Goal: Task Accomplishment & Management: Use online tool/utility

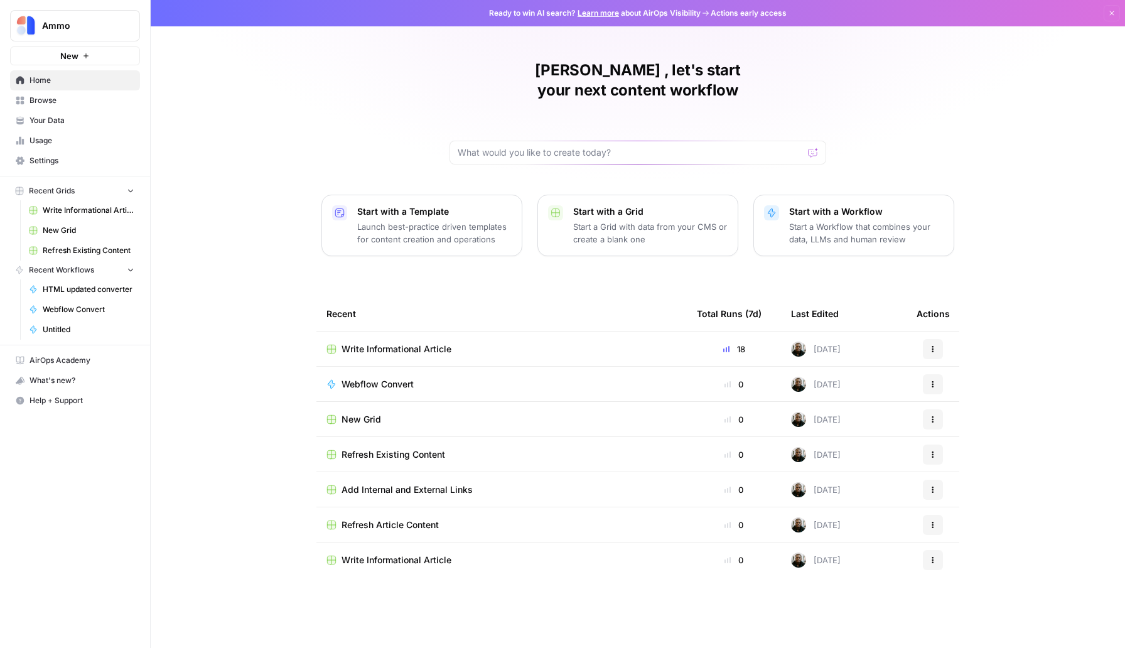
click at [436, 343] on span "Write Informational Article" at bounding box center [397, 349] width 110 height 13
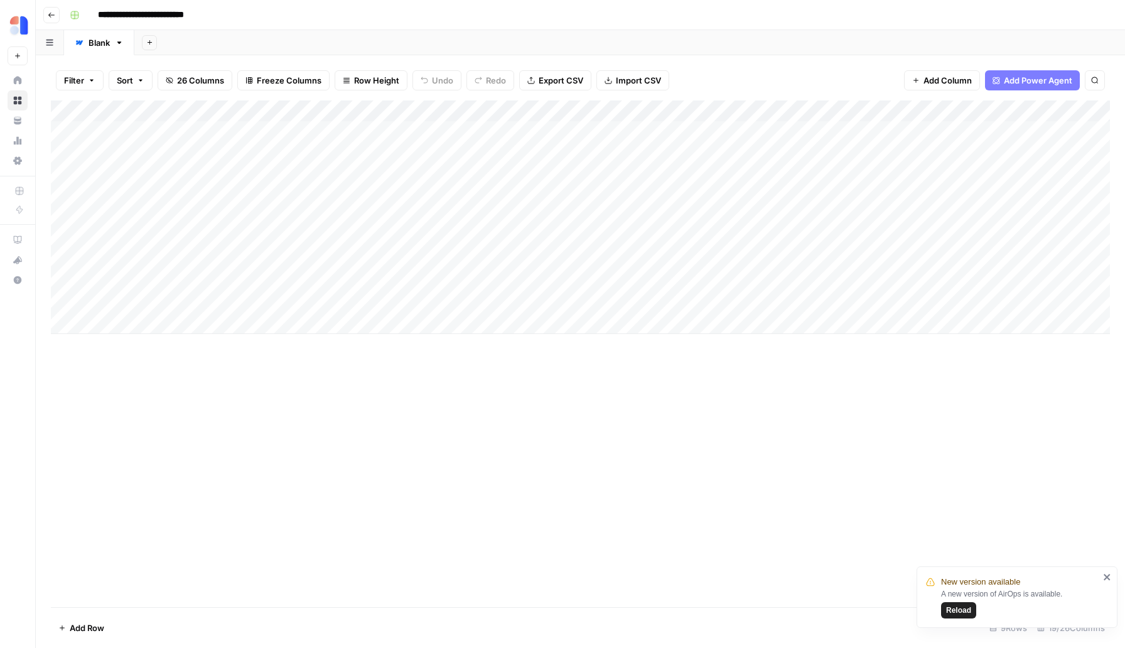
click at [967, 612] on span "Reload" at bounding box center [958, 610] width 25 height 11
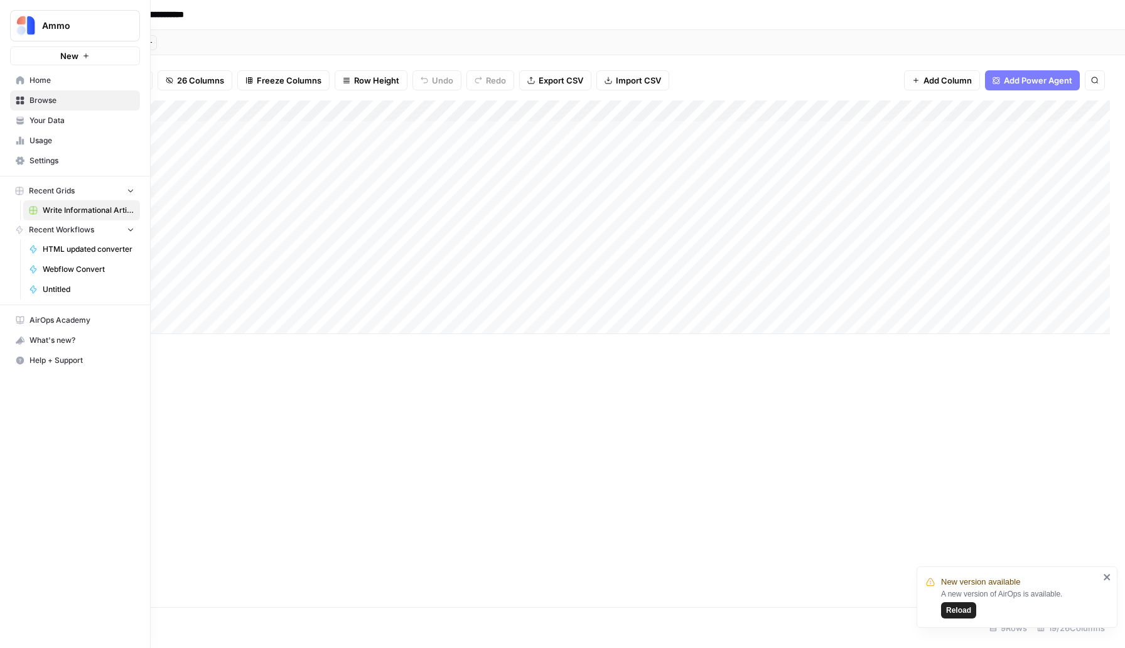
click at [52, 79] on span "Home" at bounding box center [82, 80] width 105 height 11
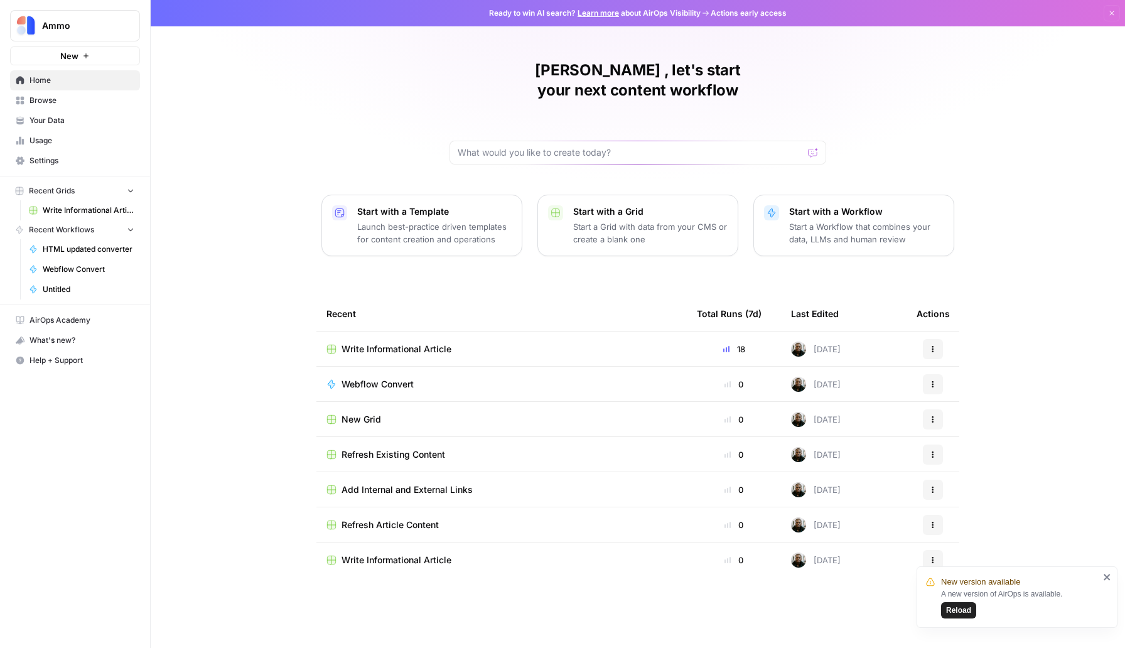
click at [85, 58] on icon "button" at bounding box center [86, 56] width 8 height 8
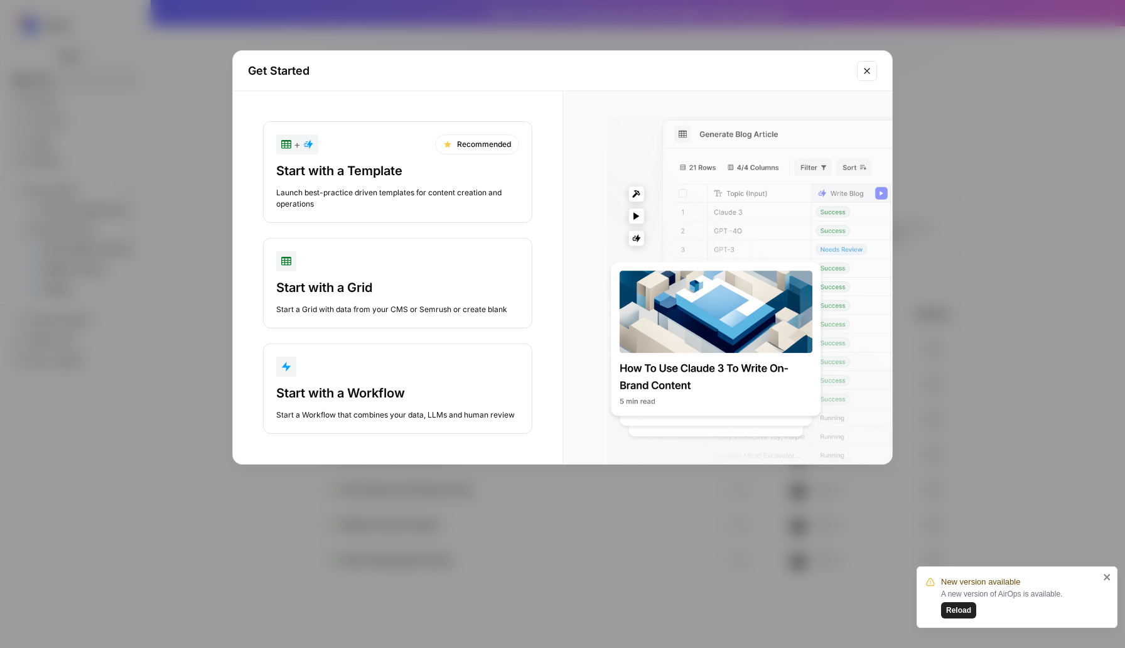
click at [329, 13] on div "Get Started + Recommended Start with a Template Launch best-practice driven tem…" at bounding box center [562, 324] width 1125 height 648
